Goal: Information Seeking & Learning: Learn about a topic

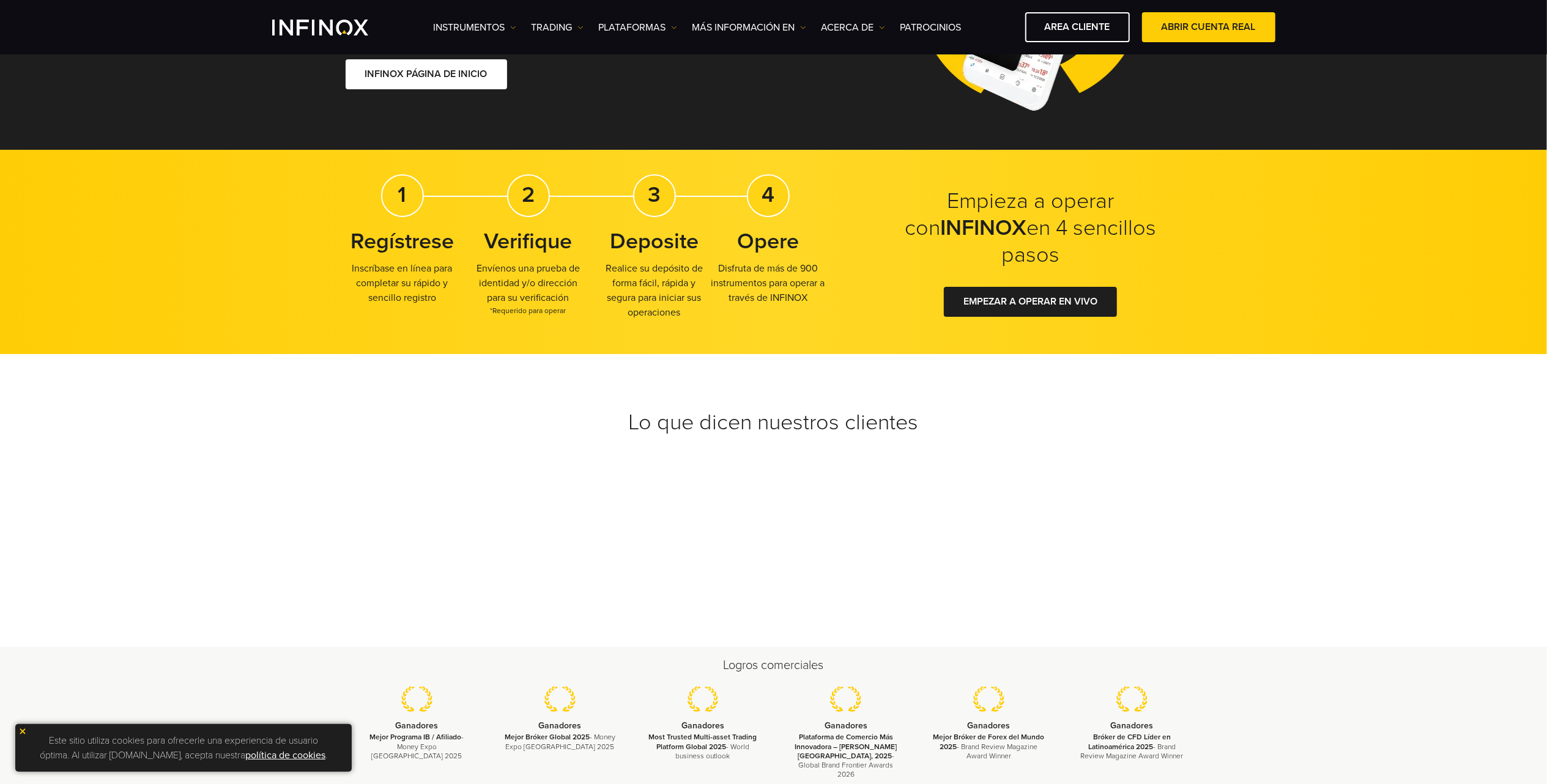
scroll to position [245, 0]
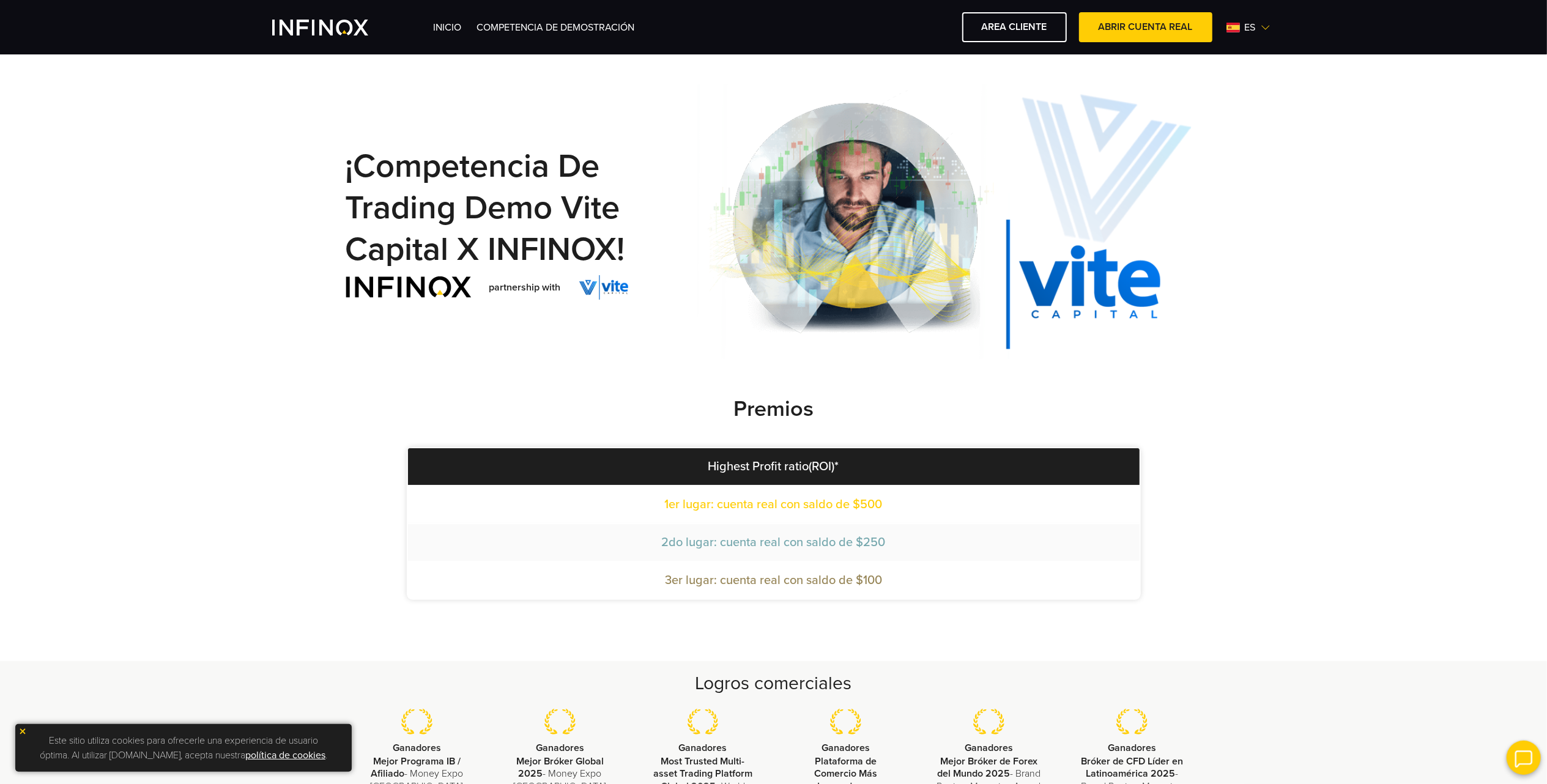
click at [1060, 288] on img at bounding box center [949, 222] width 504 height 275
click at [576, 254] on small "¡Competencia de Trading Demo Vite Capital x INFINOX!" at bounding box center [486, 208] width 280 height 124
click at [845, 497] on span "1er lugar: cuenta real con saldo de $500" at bounding box center [774, 504] width 218 height 15
click at [856, 562] on td "3er lugar: cuenta real con saldo de $100" at bounding box center [774, 580] width 732 height 36
drag, startPoint x: 854, startPoint y: 581, endPoint x: 838, endPoint y: 573, distance: 17.9
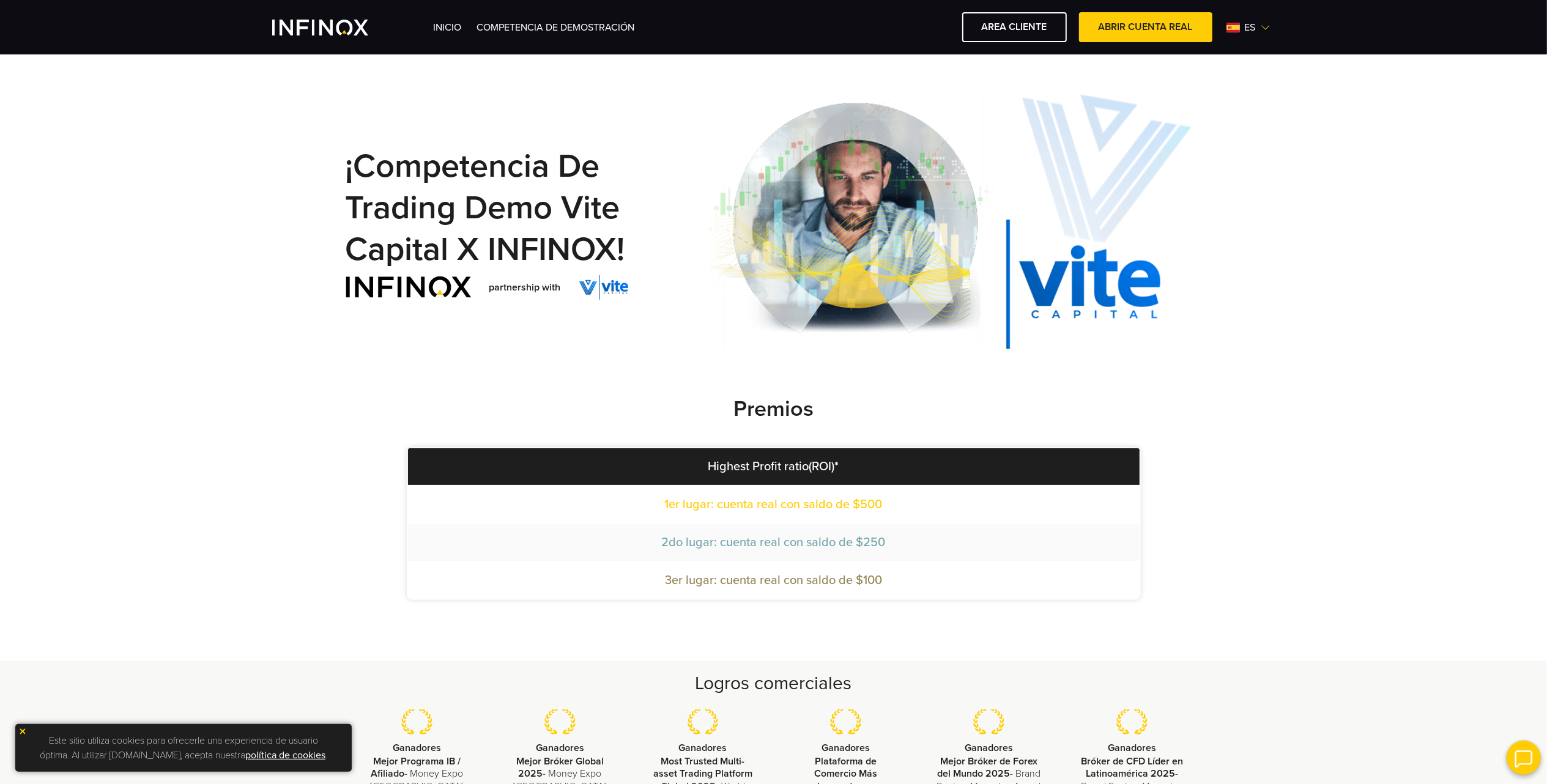
click at [844, 575] on span "3er lugar: cuenta real con saldo de $100" at bounding box center [774, 581] width 217 height 15
click at [682, 503] on span "1er lugar: cuenta real con saldo de $500" at bounding box center [774, 504] width 218 height 15
click at [743, 473] on th "Highest Profit ratio(ROI)*" at bounding box center [774, 466] width 732 height 36
click at [750, 458] on th "Highest Profit ratio(ROI)*" at bounding box center [774, 466] width 732 height 36
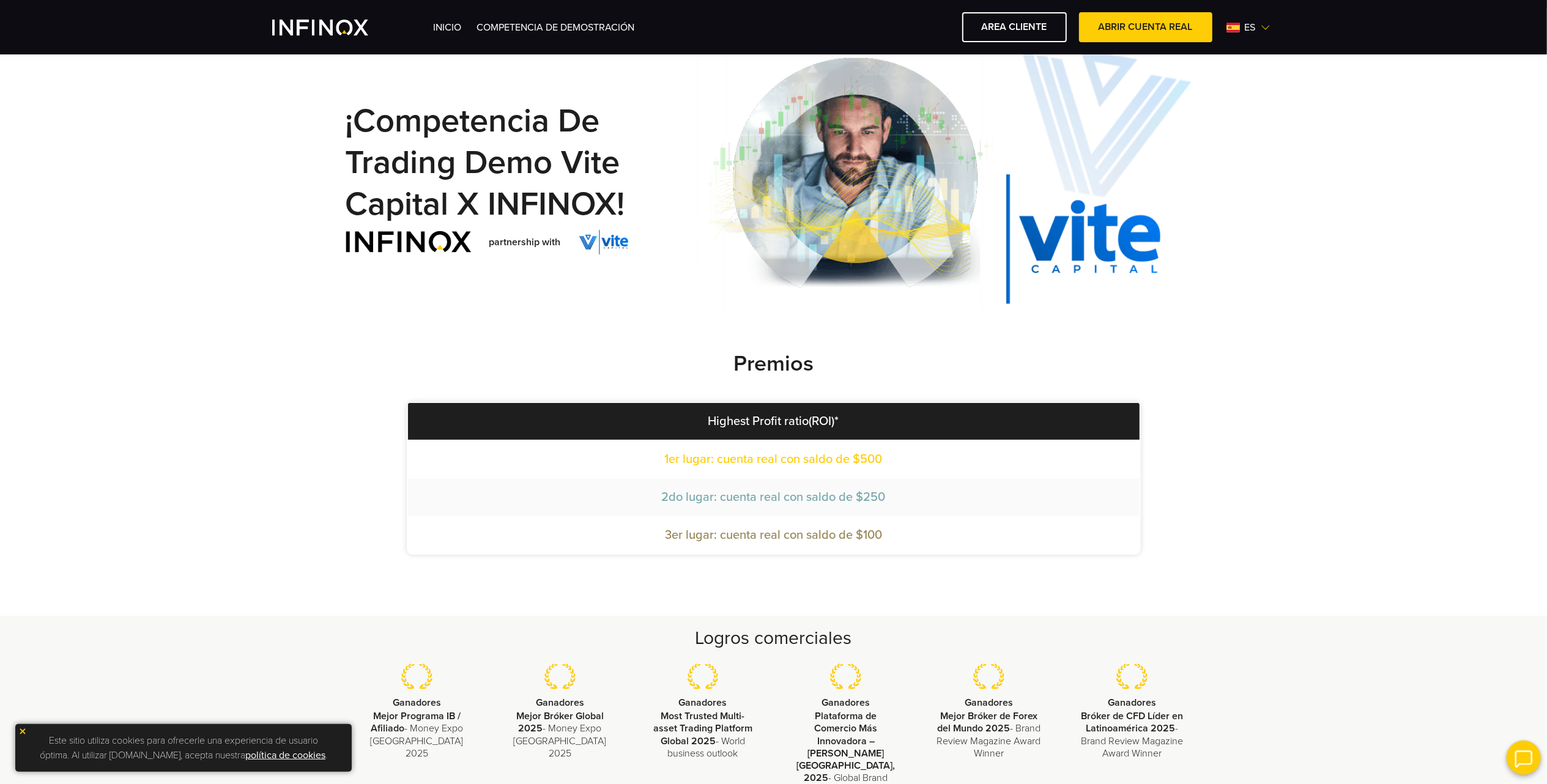
scroll to position [6, 0]
